Goal: Task Accomplishment & Management: Complete application form

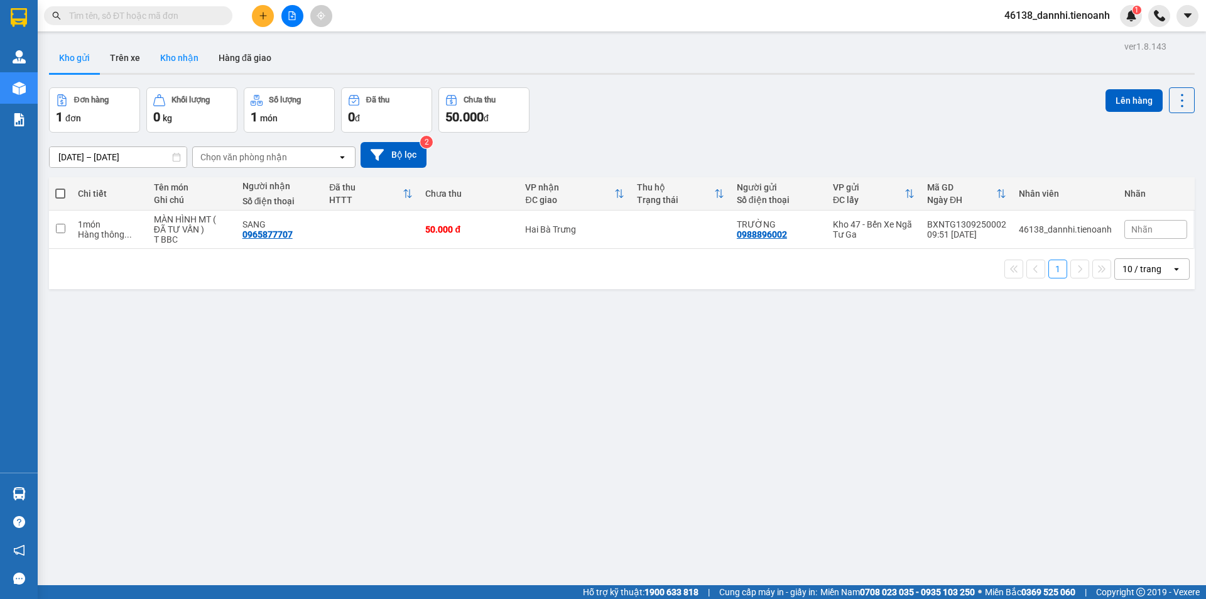
click at [156, 60] on button "Kho nhận" at bounding box center [179, 58] width 58 height 30
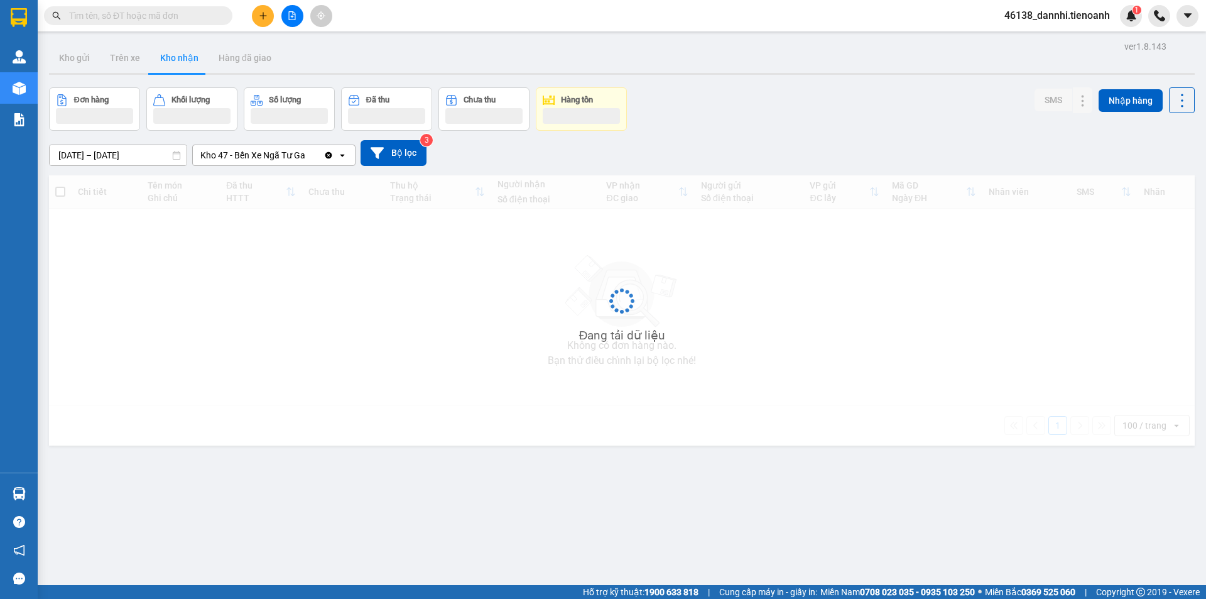
click at [173, 60] on button "Kho nhận" at bounding box center [179, 58] width 58 height 30
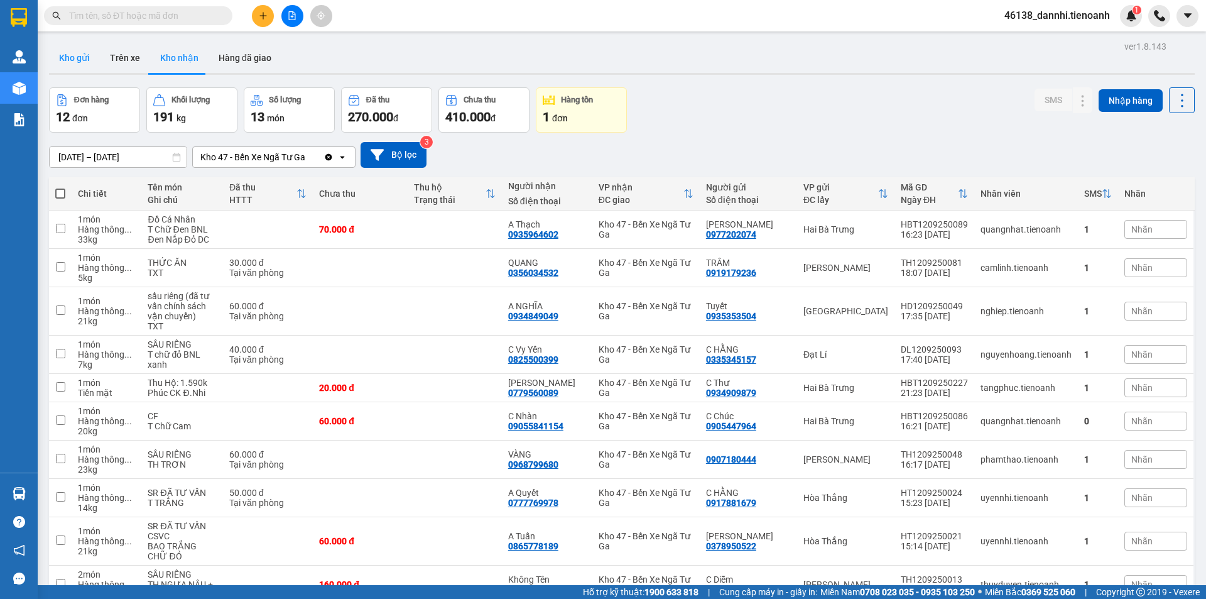
click at [79, 60] on button "Kho gửi" at bounding box center [74, 58] width 51 height 30
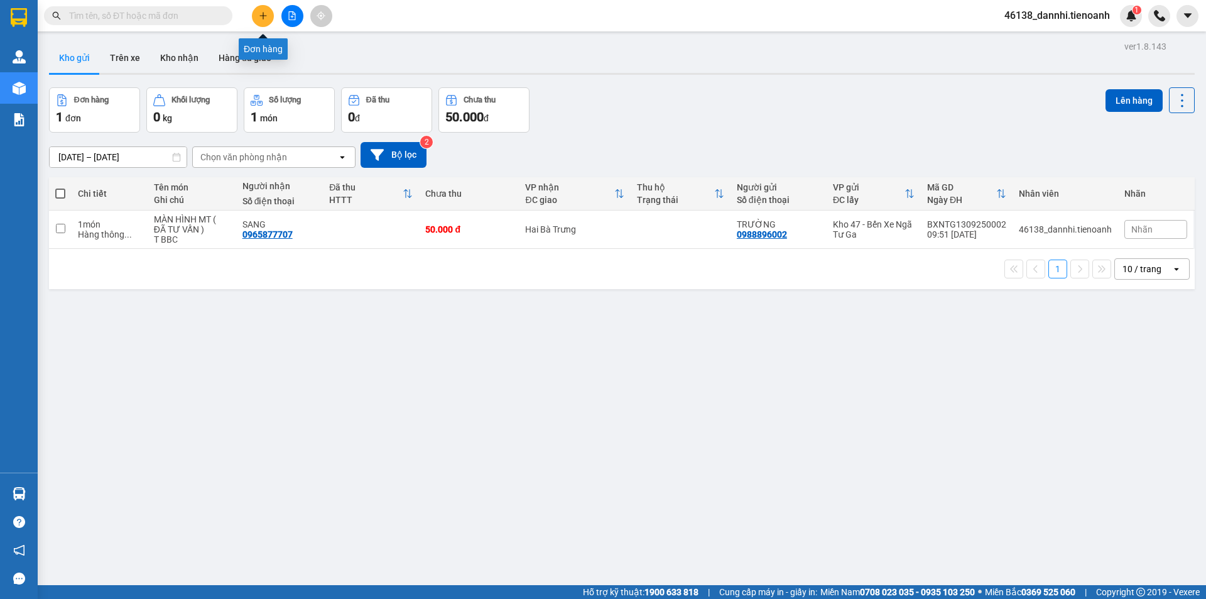
click at [267, 8] on button at bounding box center [263, 16] width 22 height 22
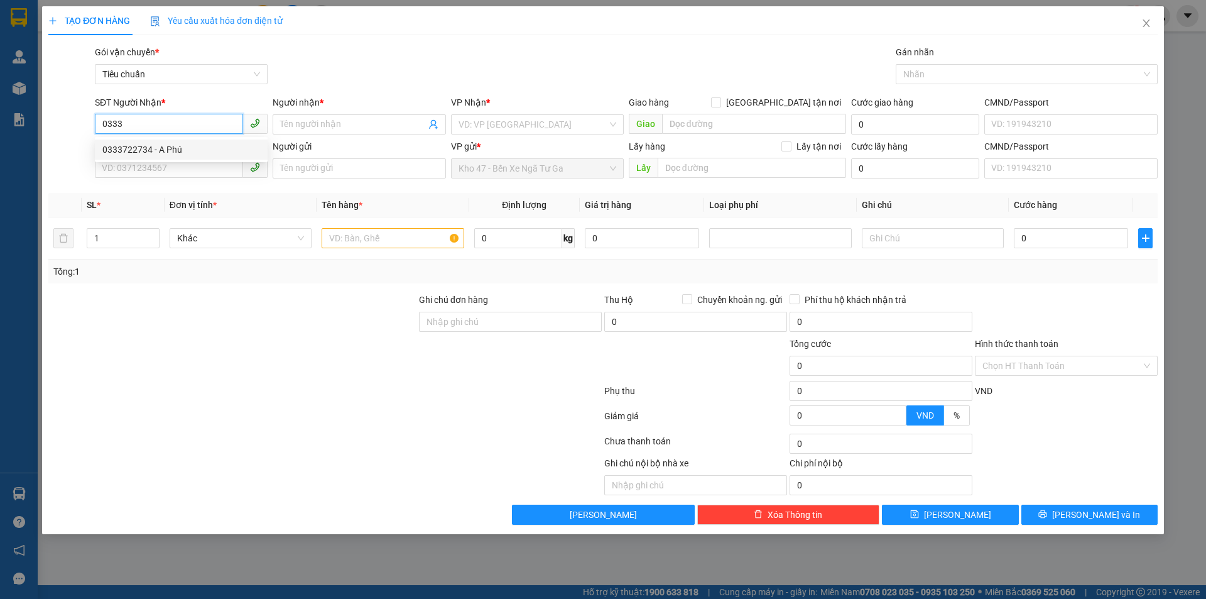
click at [185, 151] on div "0333722734 - A Phú" at bounding box center [181, 150] width 158 height 14
type input "0333722734"
type input "A Phú"
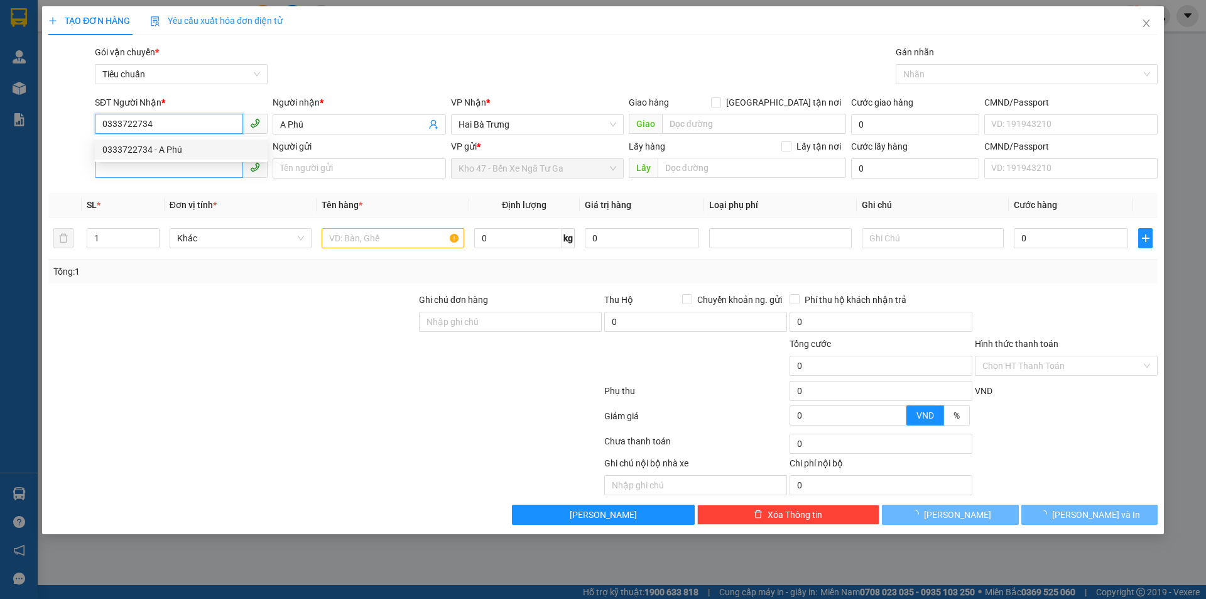
type input "100.000"
type input "0333722734"
click at [178, 167] on input "SĐT Người Gửi" at bounding box center [169, 168] width 148 height 20
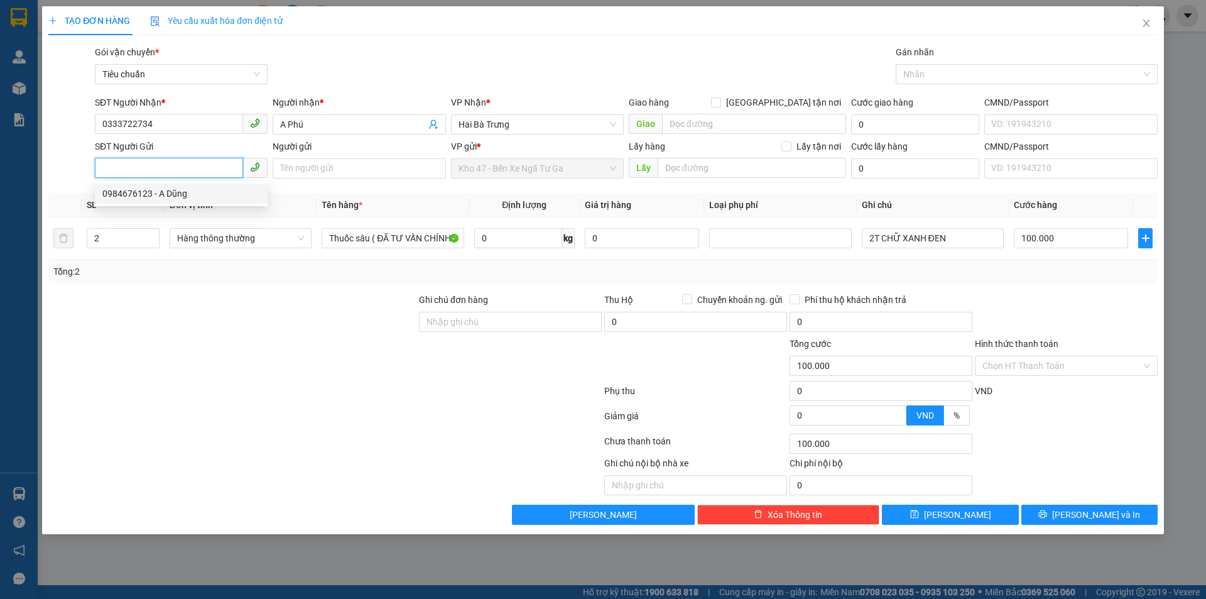
click at [175, 185] on div "0984676123 - A Dũng" at bounding box center [181, 193] width 173 height 20
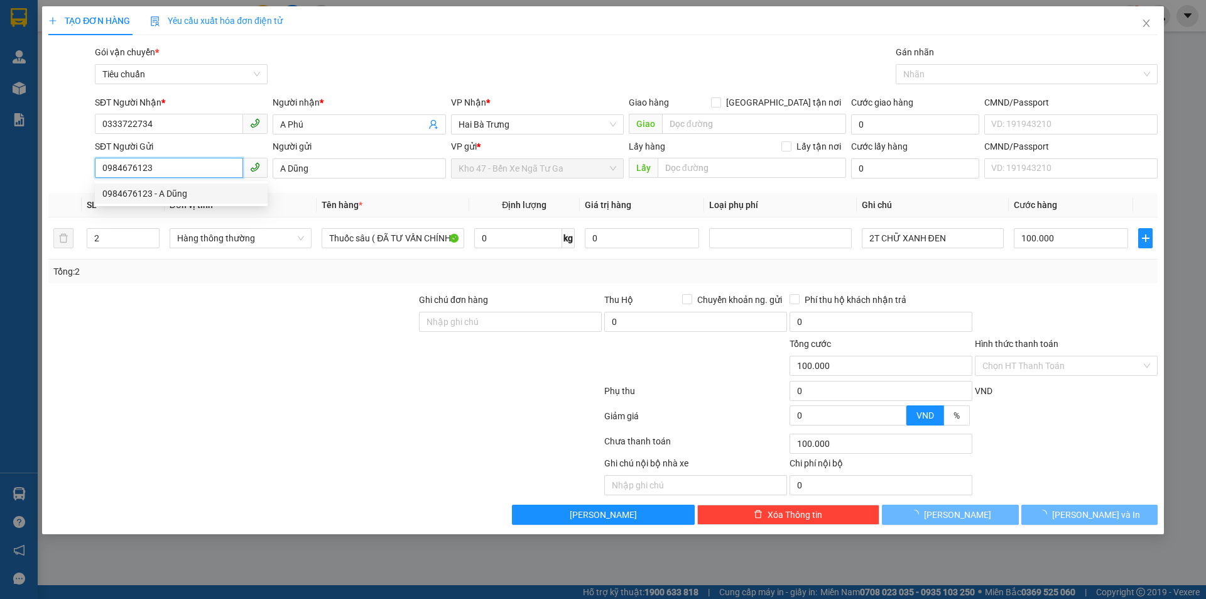
type input "0984676123"
type input "A Dũng"
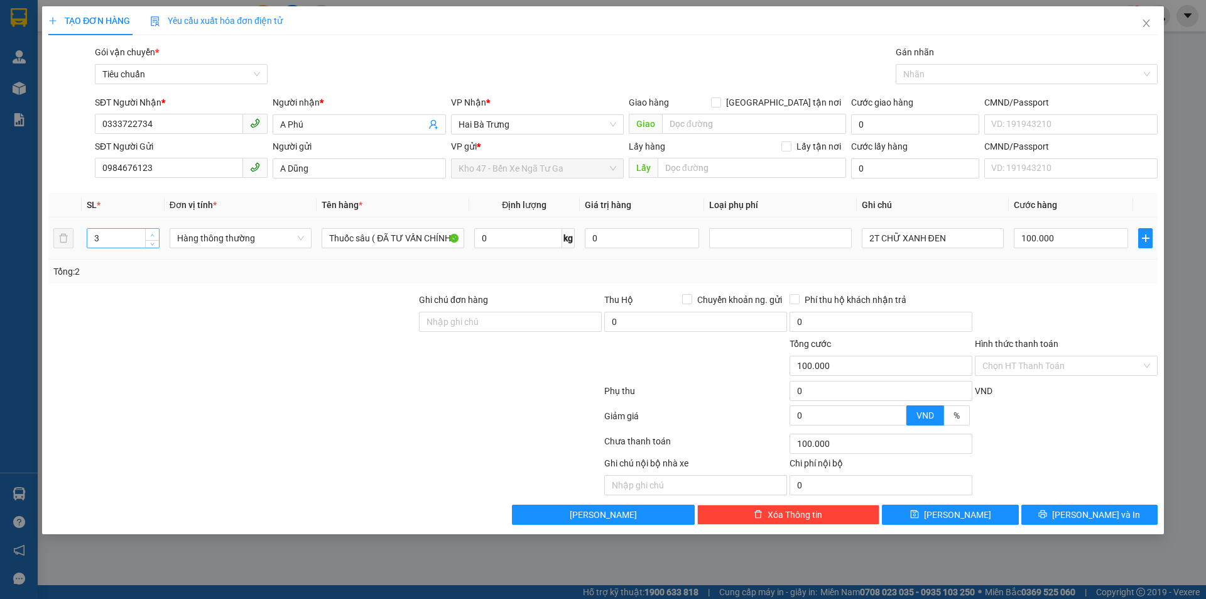
click at [149, 234] on span "up" at bounding box center [153, 235] width 8 height 8
type input "4"
click at [151, 241] on icon "down" at bounding box center [153, 242] width 4 height 3
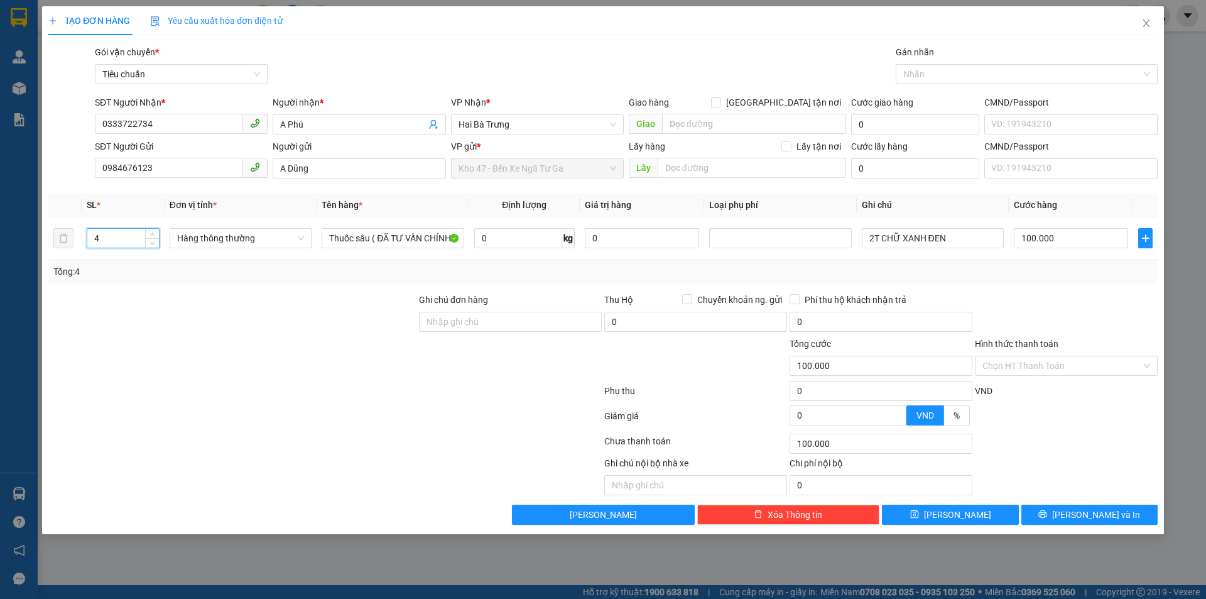
click at [149, 276] on div "Tổng: 4" at bounding box center [259, 271] width 412 height 14
type input "0"
click at [871, 236] on input "2T CHỮ XANH ĐEN" at bounding box center [933, 238] width 142 height 20
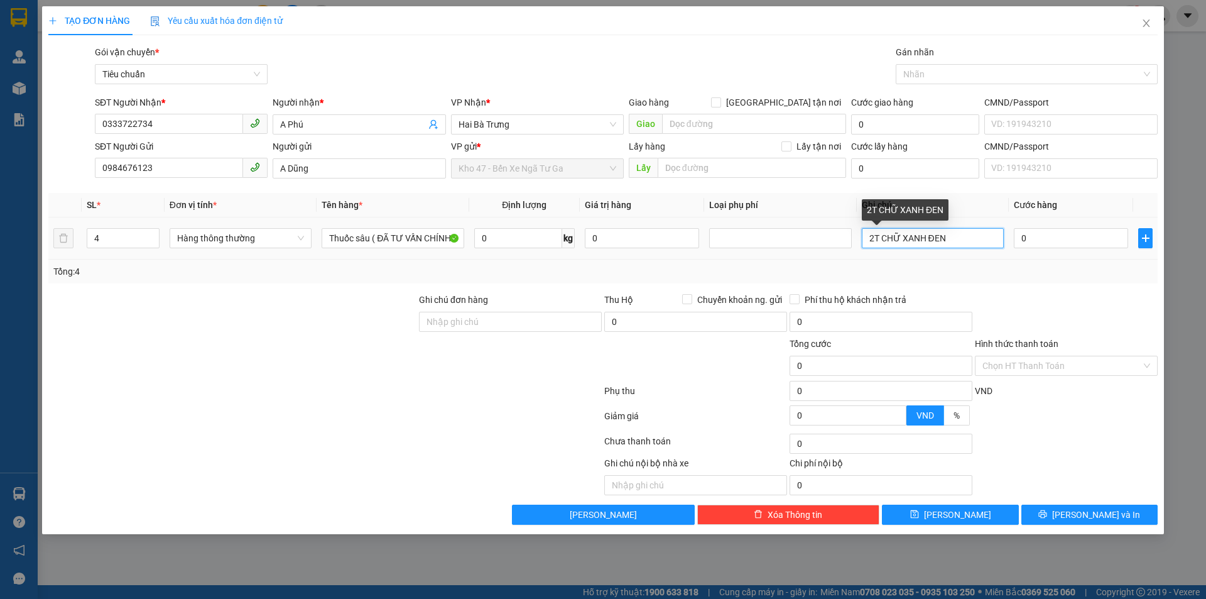
click at [874, 238] on input "2T CHỮ XANH ĐEN" at bounding box center [933, 238] width 142 height 20
type input "4T CHỮ XANH ĐEN"
click at [902, 268] on div "Tổng: 4" at bounding box center [602, 271] width 1099 height 14
click at [886, 278] on div "Tổng: 4" at bounding box center [602, 271] width 1099 height 14
click at [1054, 298] on div at bounding box center [1066, 315] width 185 height 44
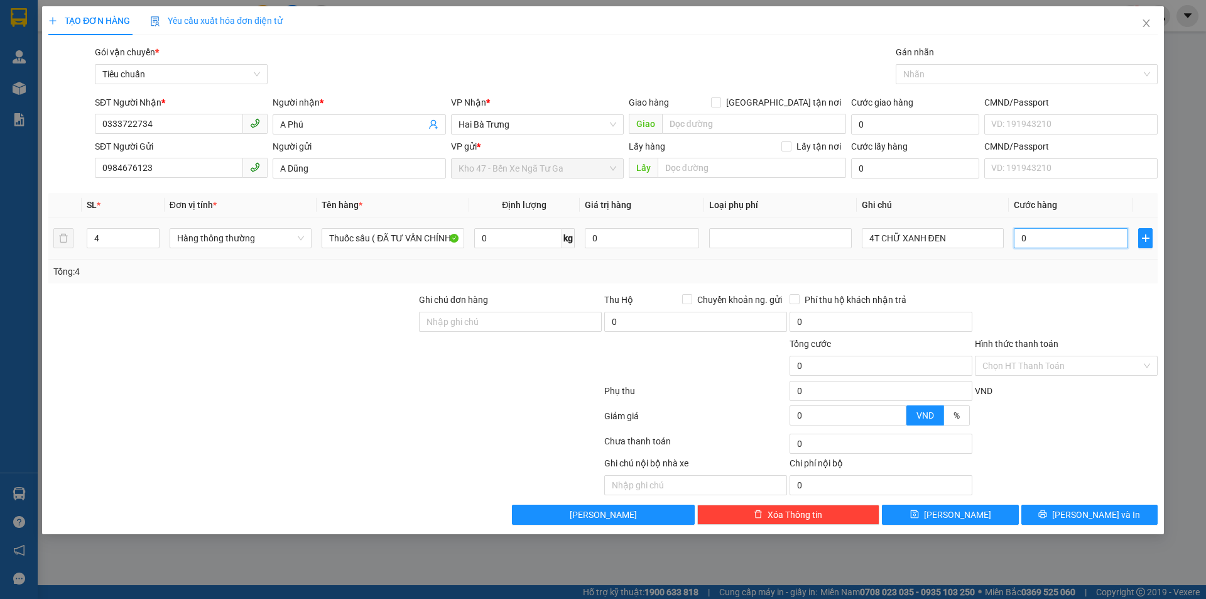
click at [1053, 243] on input "0" at bounding box center [1071, 238] width 114 height 20
type input "2"
type input "20"
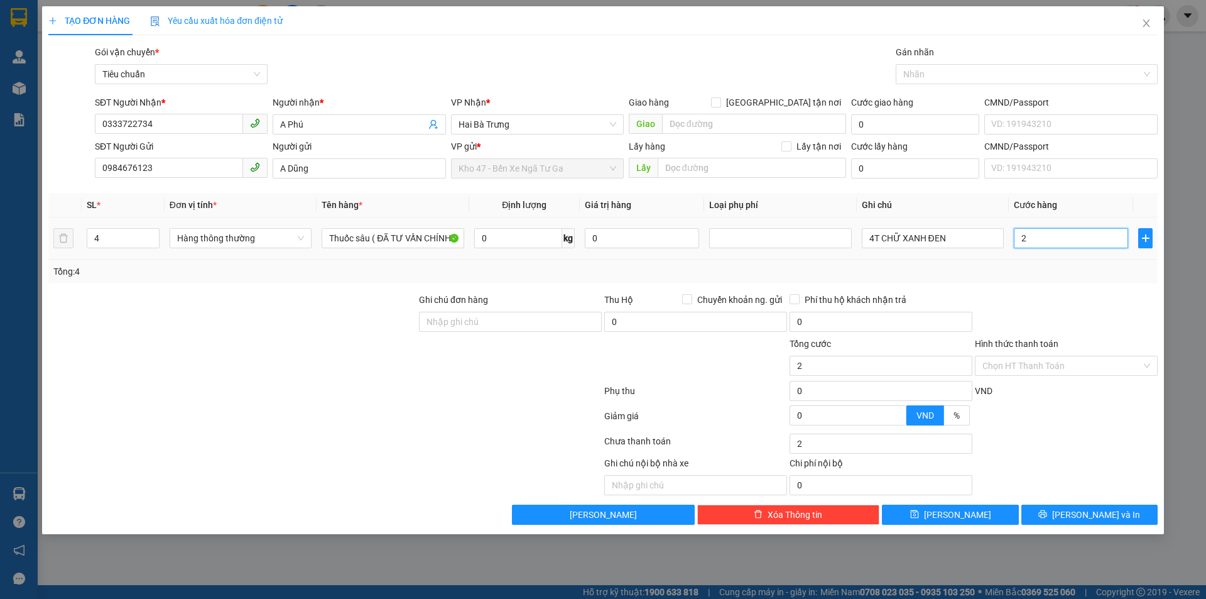
type input "20"
type input "200"
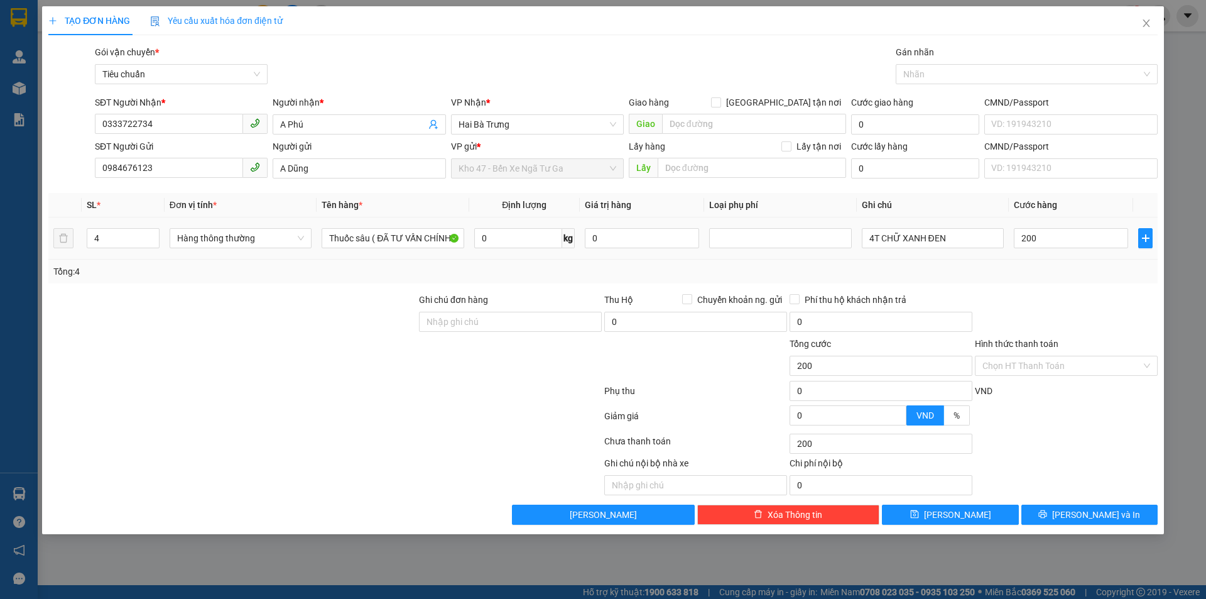
type input "200.000"
drag, startPoint x: 1052, startPoint y: 305, endPoint x: 1055, endPoint y: 313, distance: 8.5
click at [1055, 313] on div at bounding box center [1066, 315] width 185 height 44
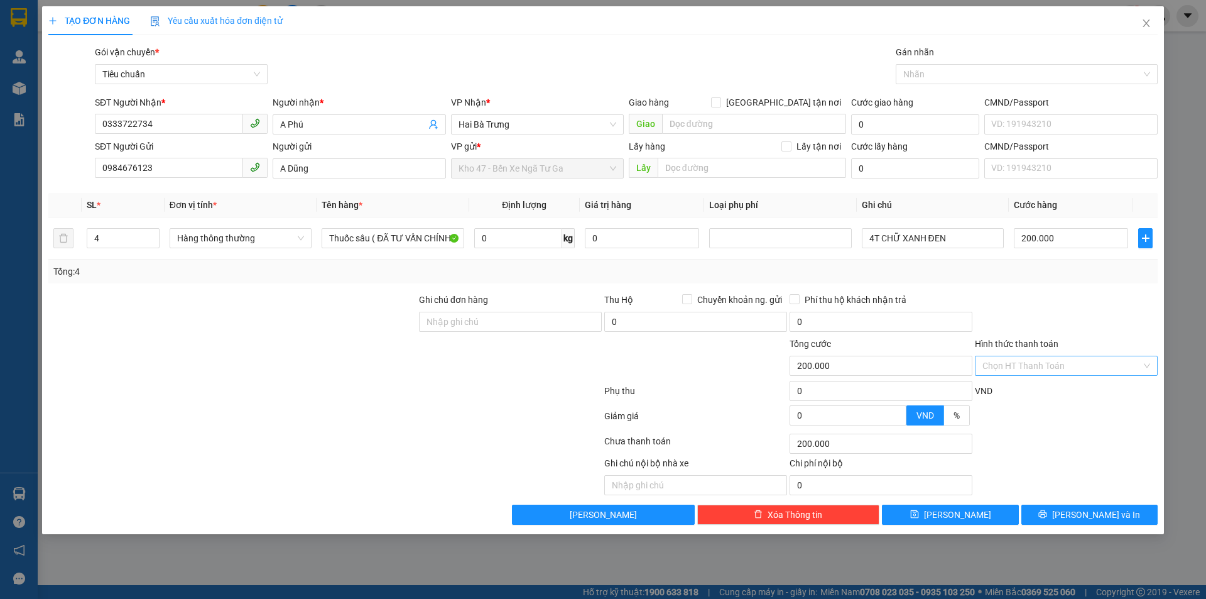
click at [1024, 361] on input "Hình thức thanh toán" at bounding box center [1061, 365] width 159 height 19
click at [1019, 392] on div "Tại văn phòng" at bounding box center [1066, 391] width 168 height 14
type input "0"
click at [1043, 507] on button "[PERSON_NAME] và In" at bounding box center [1089, 514] width 136 height 20
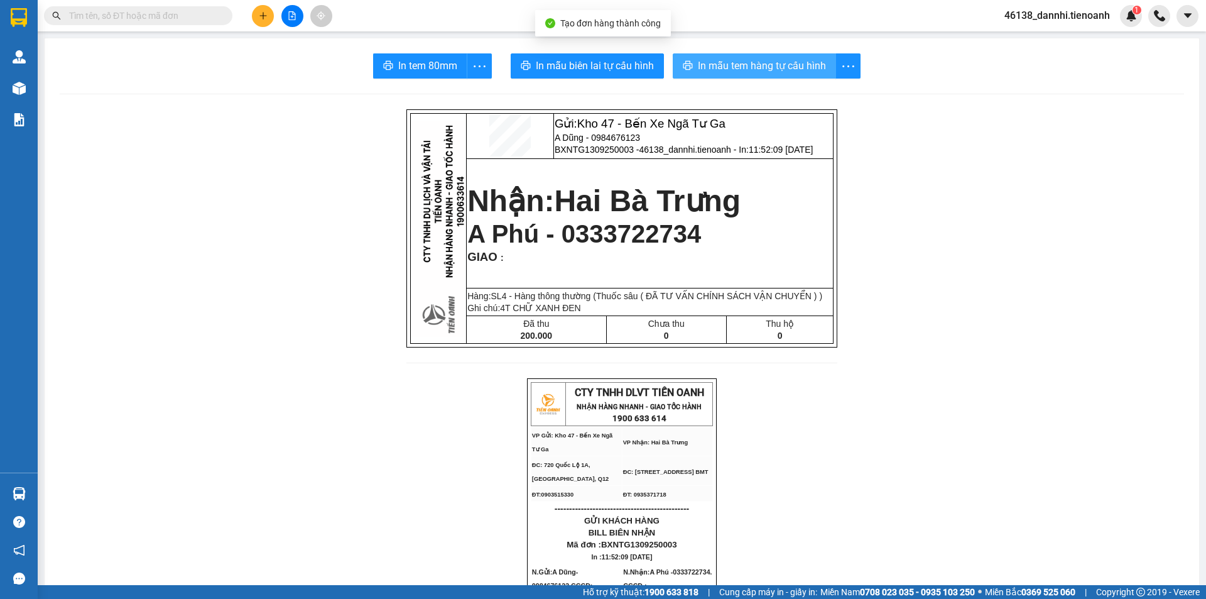
click at [740, 70] on span "In mẫu tem hàng tự cấu hình" at bounding box center [762, 66] width 128 height 16
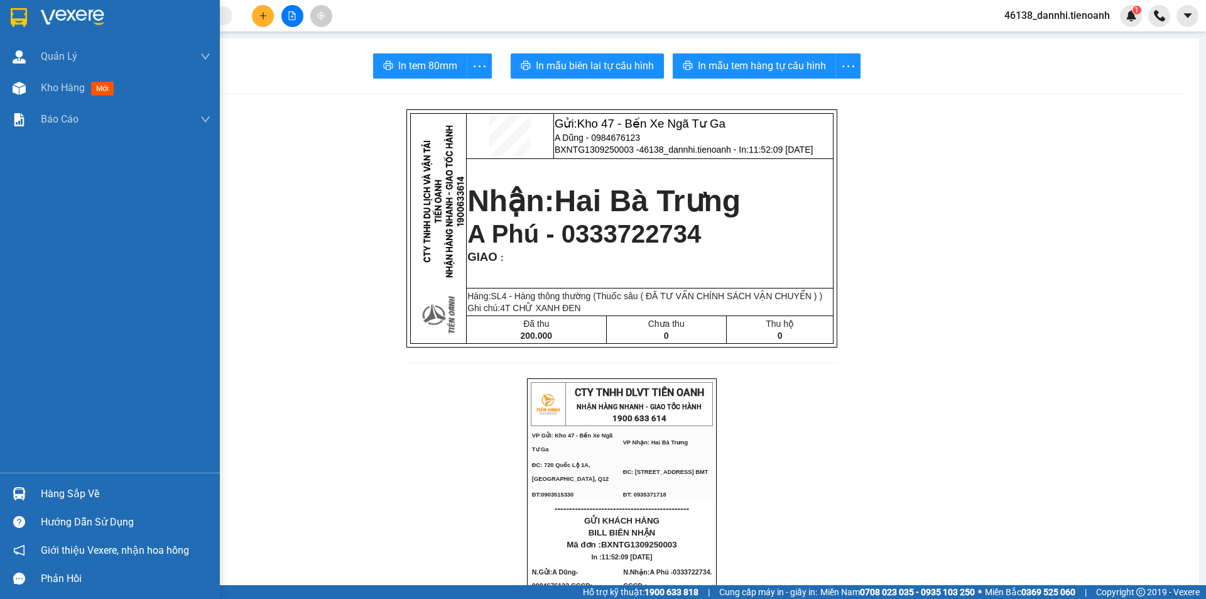
click at [5, 26] on div at bounding box center [110, 20] width 220 height 41
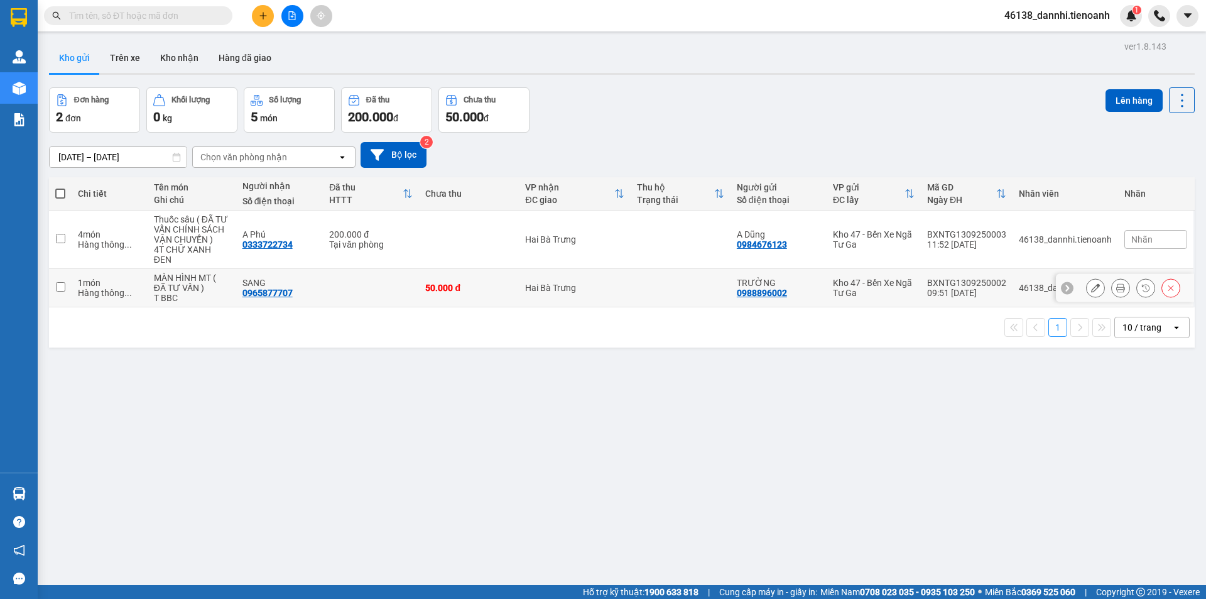
click at [1112, 281] on button at bounding box center [1121, 288] width 18 height 22
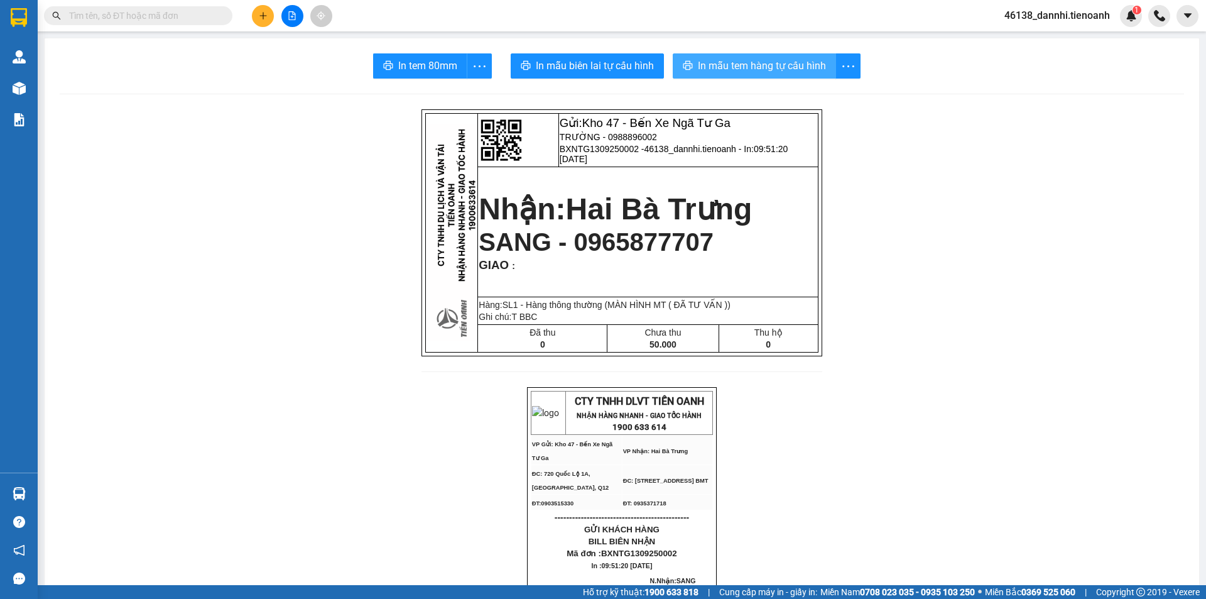
click at [778, 59] on span "In mẫu tem hàng tự cấu hình" at bounding box center [762, 66] width 128 height 16
